Goal: Task Accomplishment & Management: Manage account settings

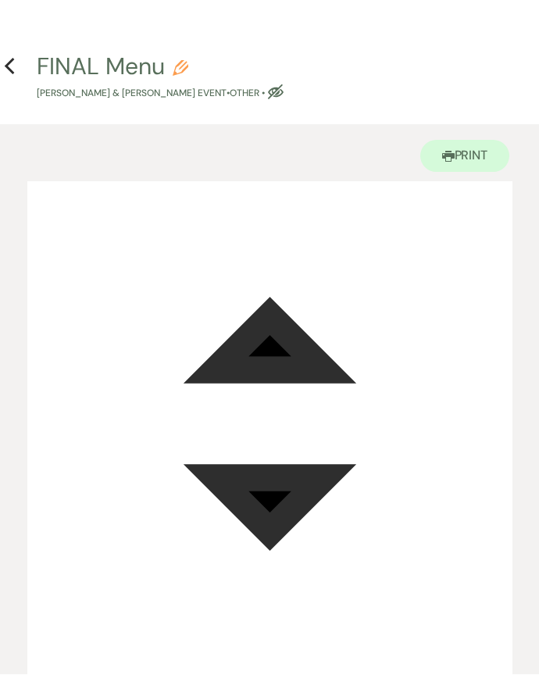
click at [4, 65] on icon "Previous" at bounding box center [10, 67] width 12 height 19
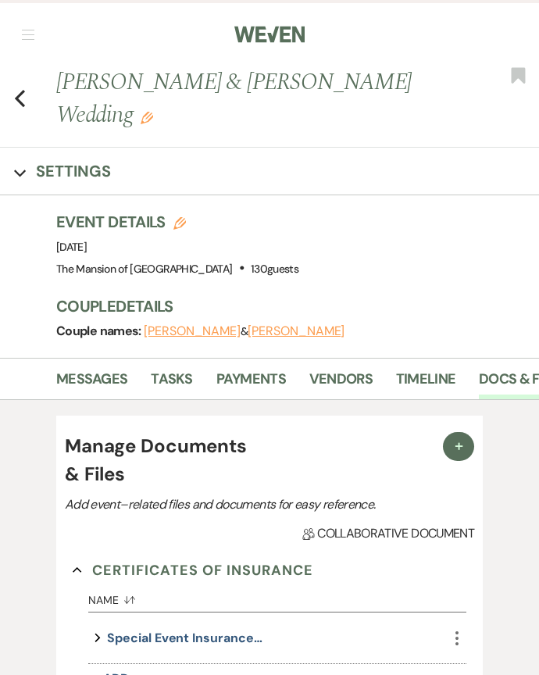
click at [27, 33] on button "button" at bounding box center [28, 34] width 12 height 9
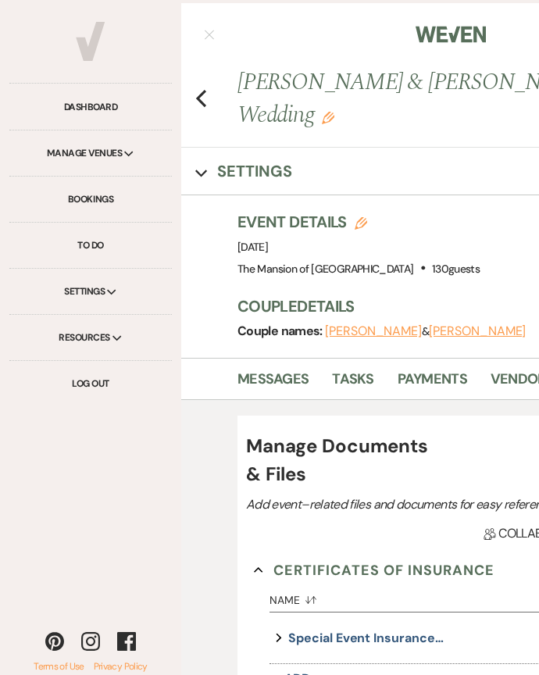
click at [114, 202] on link "Bookings" at bounding box center [90, 199] width 162 height 46
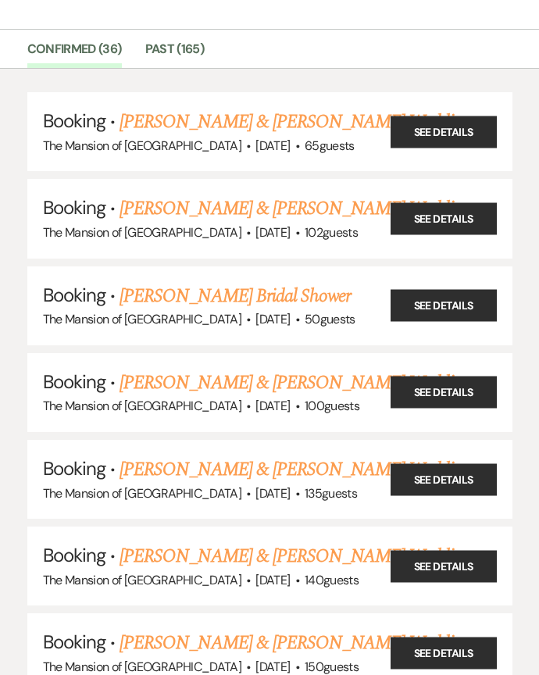
scroll to position [122, 0]
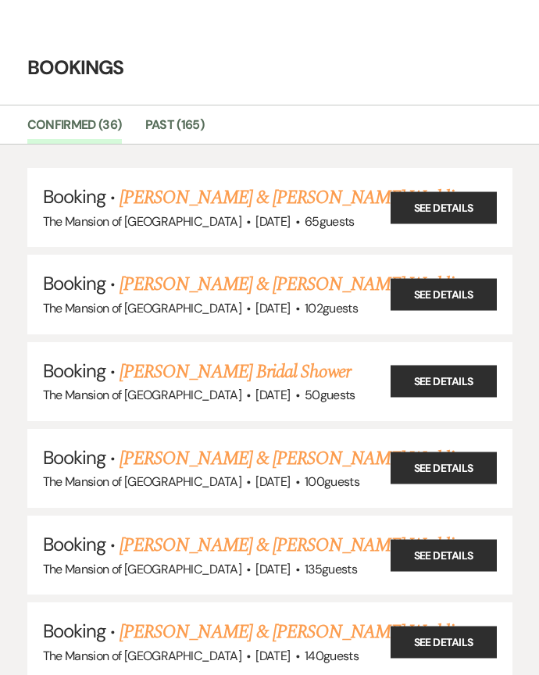
click at [440, 191] on link "See Details" at bounding box center [443, 207] width 106 height 32
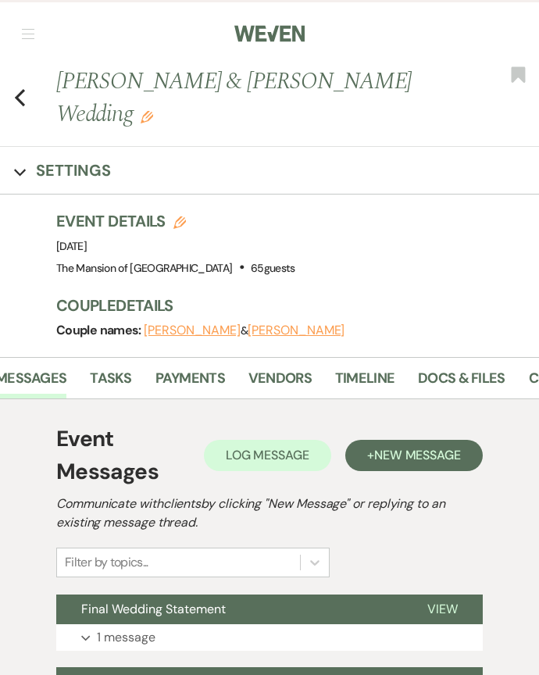
scroll to position [0, 206]
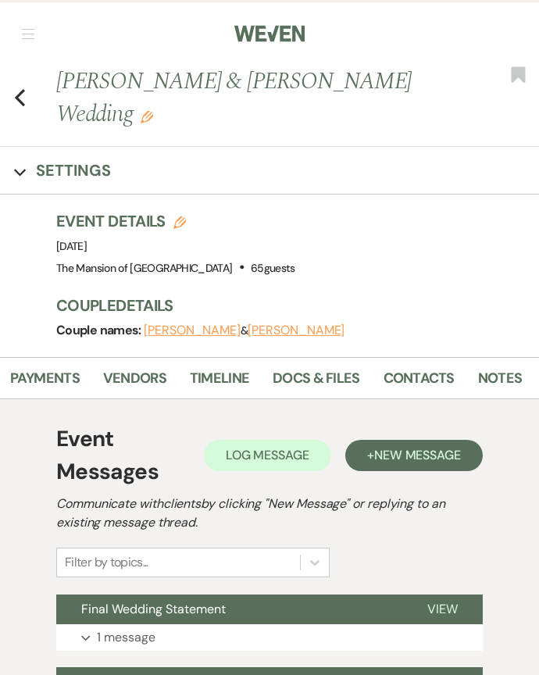
click at [337, 367] on link "Docs & Files" at bounding box center [316, 383] width 87 height 32
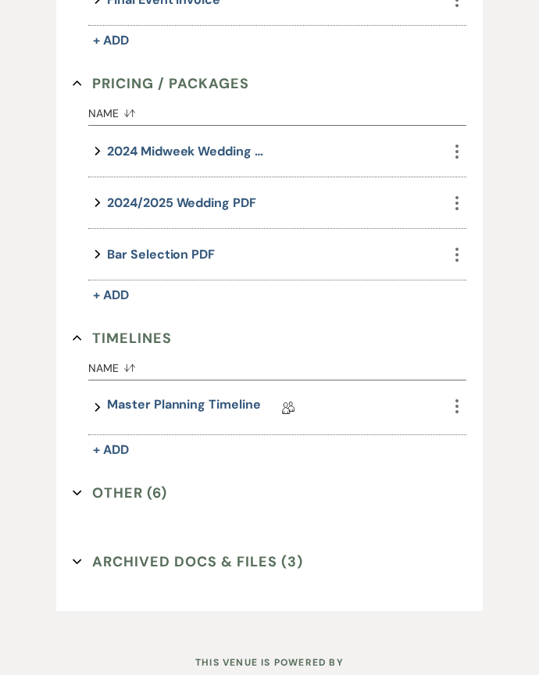
click at [160, 491] on button "Other (6) Expand" at bounding box center [120, 493] width 94 height 23
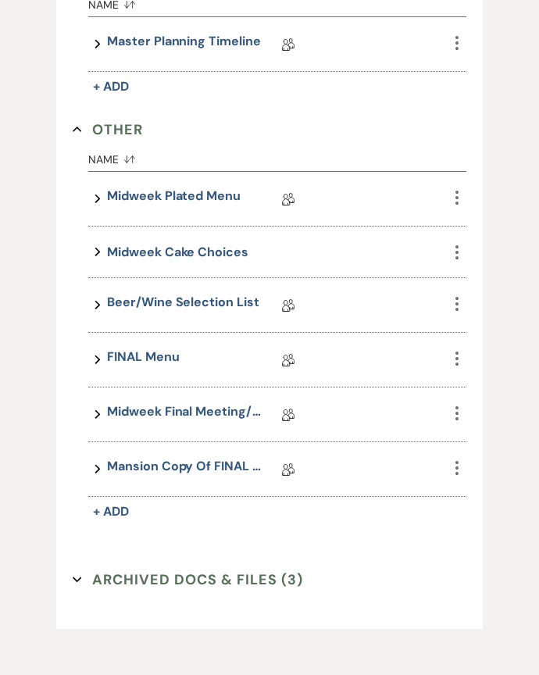
scroll to position [1105, 0]
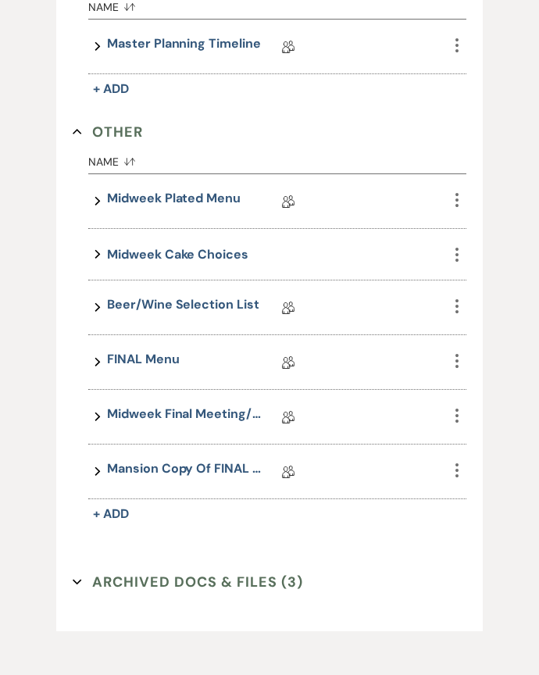
click at [190, 413] on link "Midweek Final Meeting/Numbers Doc" at bounding box center [185, 417] width 156 height 24
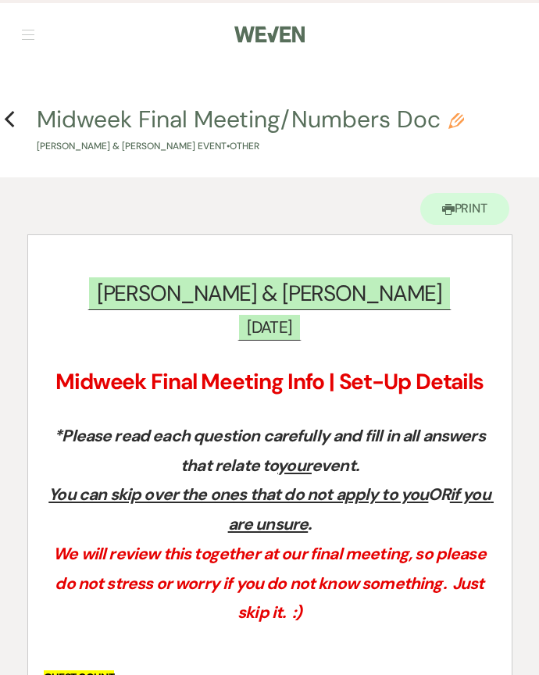
click at [15, 111] on icon "Previous" at bounding box center [10, 119] width 12 height 19
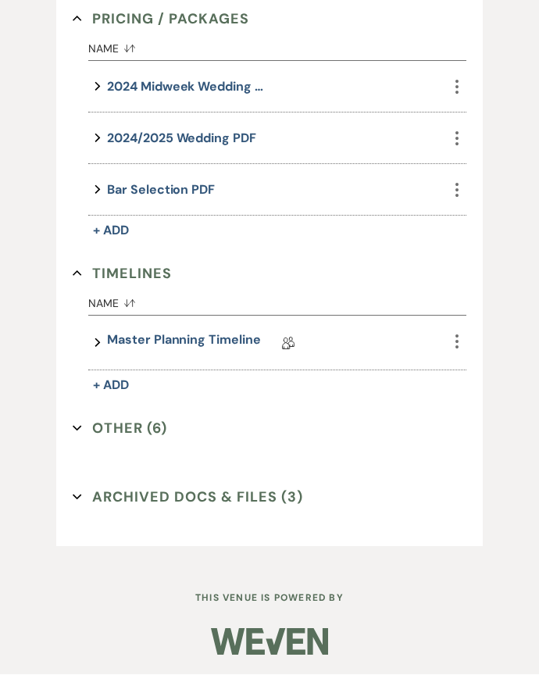
click at [147, 428] on button "Other (6) Expand" at bounding box center [120, 428] width 94 height 23
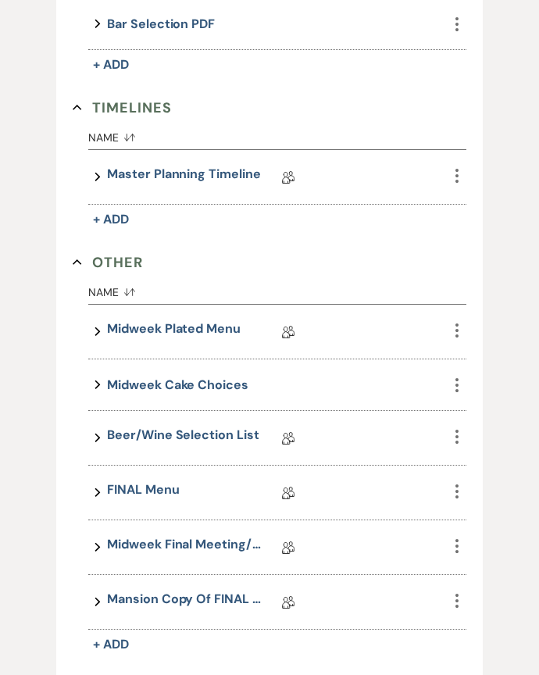
scroll to position [975, 0]
click at [200, 427] on link "Beer/Wine Selection List" at bounding box center [183, 438] width 152 height 24
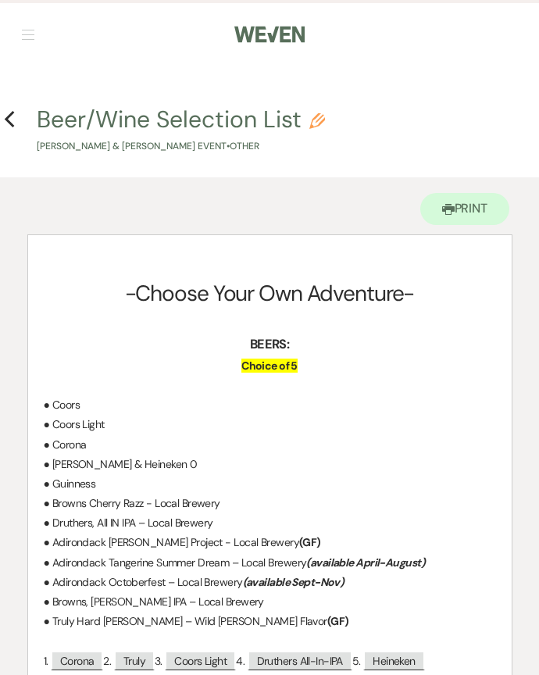
click at [13, 112] on use "button" at bounding box center [9, 119] width 10 height 17
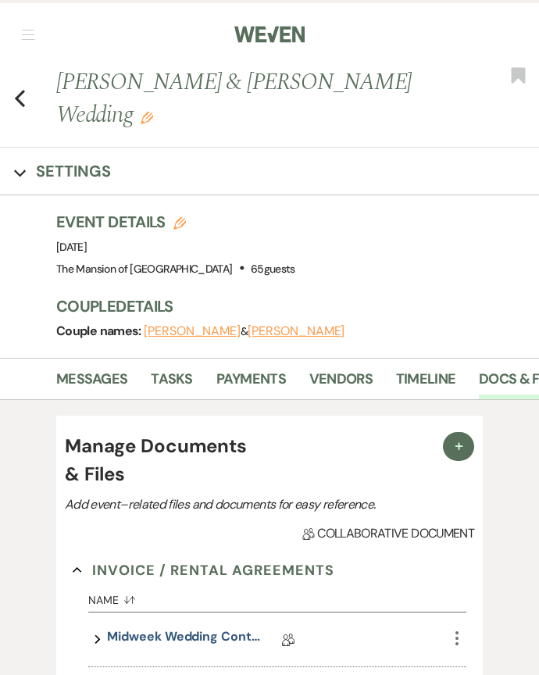
scroll to position [808, 0]
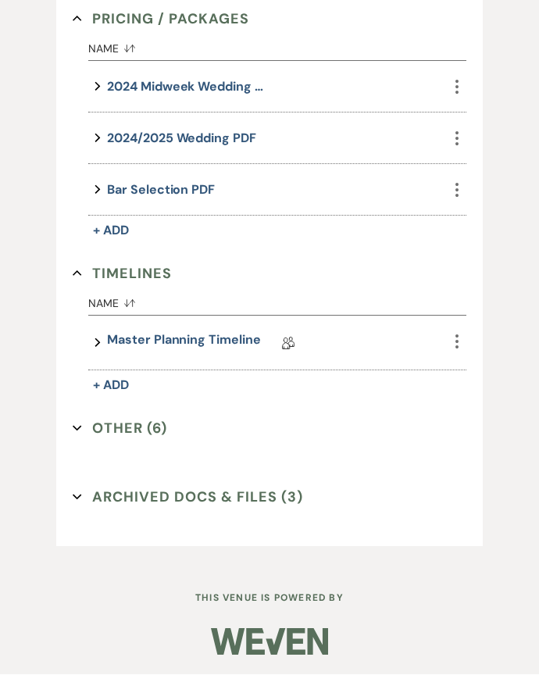
click at [180, 336] on link "Master Planning Timeline" at bounding box center [183, 343] width 153 height 24
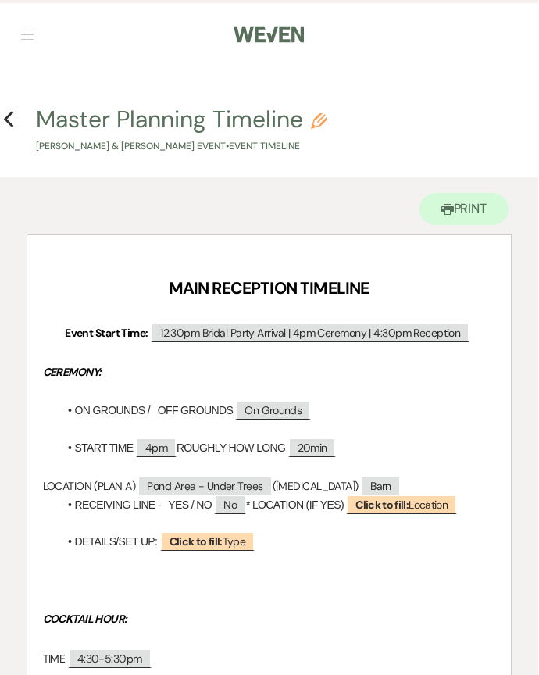
click at [12, 120] on icon "Previous" at bounding box center [10, 119] width 12 height 19
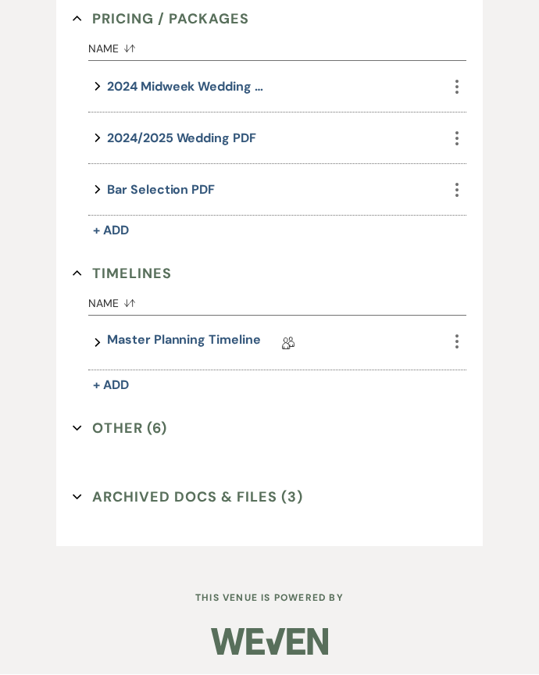
click at [144, 425] on button "Other (6) Expand" at bounding box center [120, 428] width 94 height 23
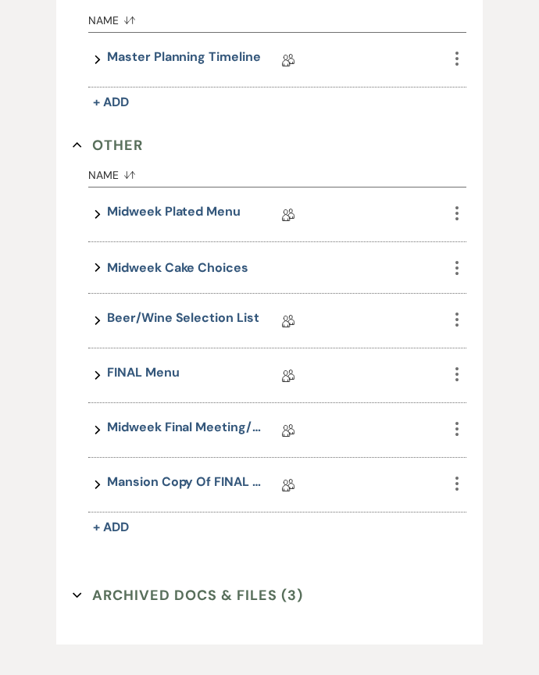
scroll to position [1094, 0]
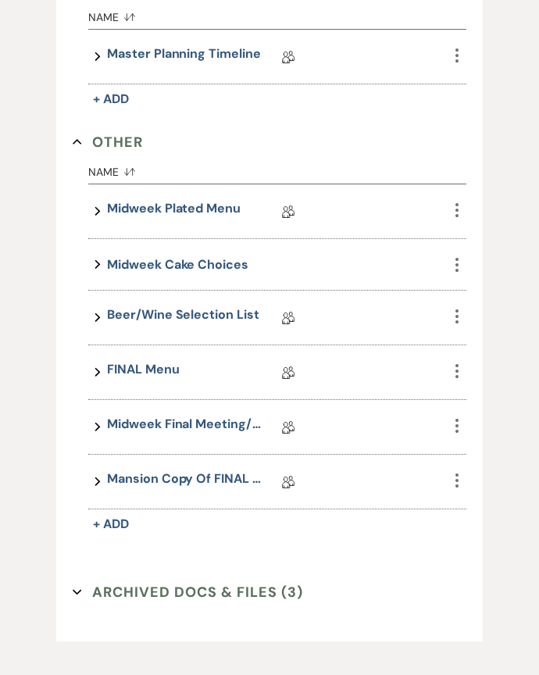
click at [216, 324] on link "Beer/Wine Selection List" at bounding box center [183, 318] width 152 height 24
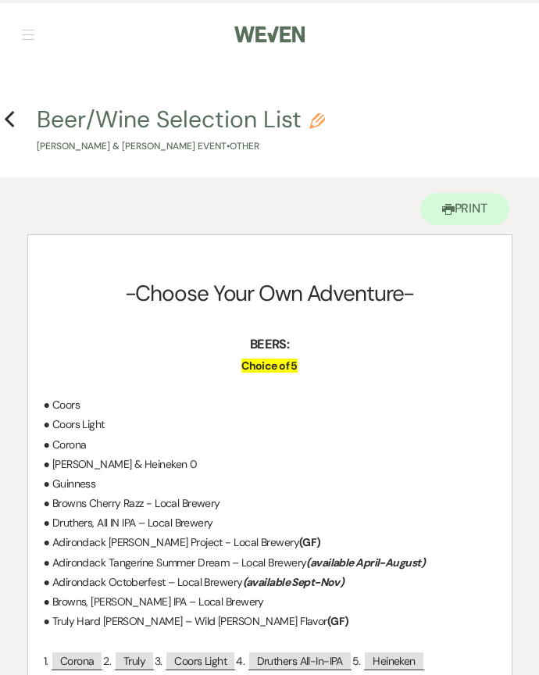
click at [13, 110] on icon "Previous" at bounding box center [10, 119] width 12 height 19
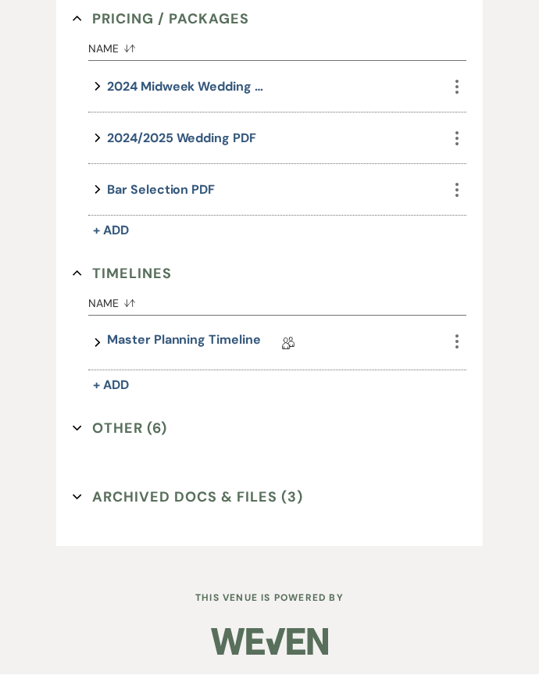
click at [162, 431] on button "Other (6) Expand" at bounding box center [120, 428] width 94 height 23
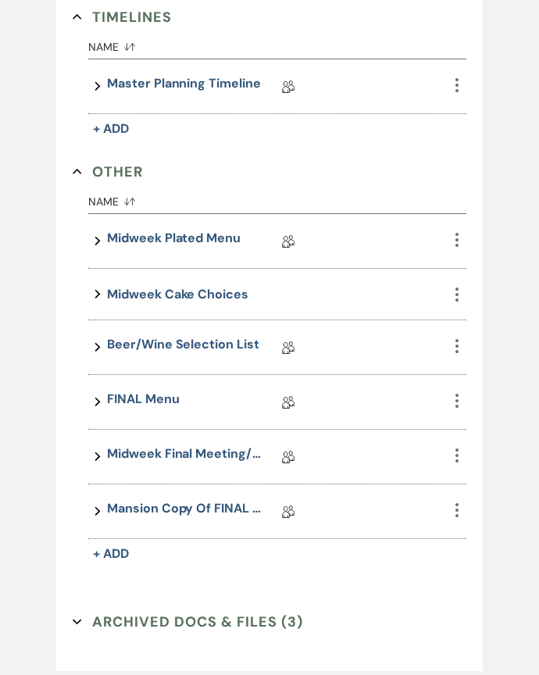
scroll to position [1077, 0]
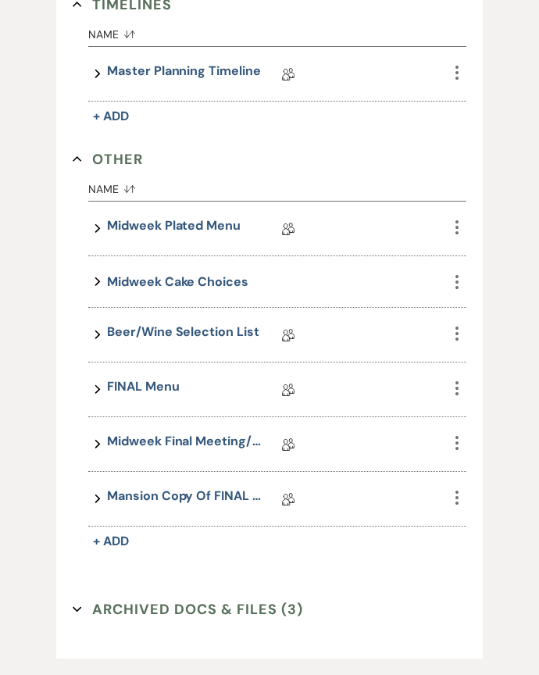
click at [198, 496] on link "Mansion Copy of FINAL Menu" at bounding box center [185, 499] width 156 height 24
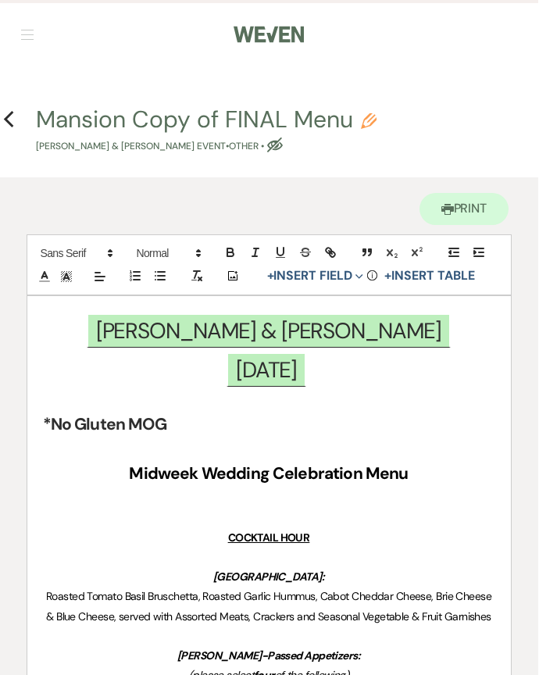
click at [4, 119] on use "button" at bounding box center [9, 119] width 10 height 17
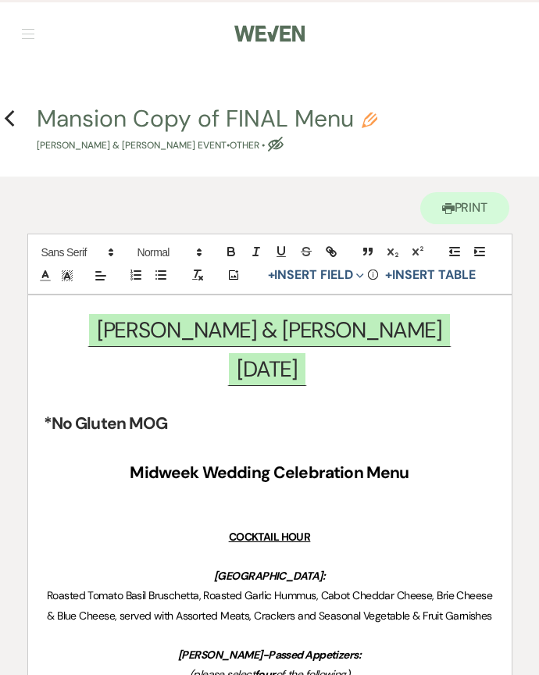
scroll to position [808, 0]
